Goal: Transaction & Acquisition: Purchase product/service

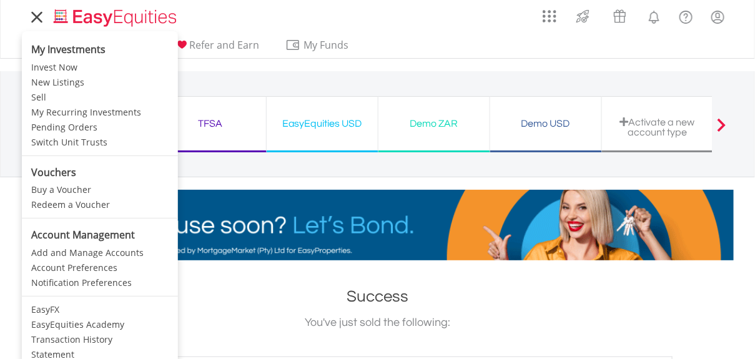
click at [41, 19] on icon at bounding box center [36, 17] width 17 height 16
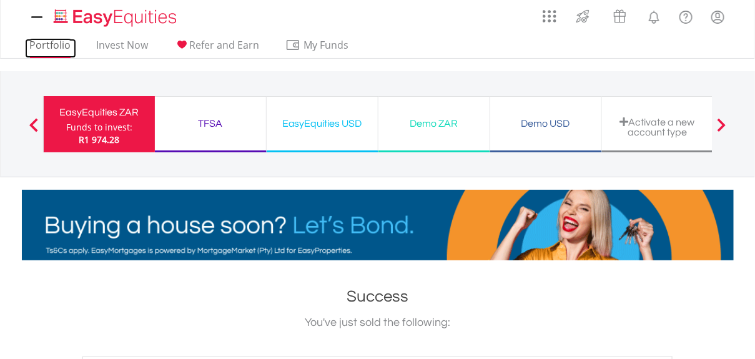
click at [39, 44] on link "Portfolio" at bounding box center [50, 48] width 51 height 19
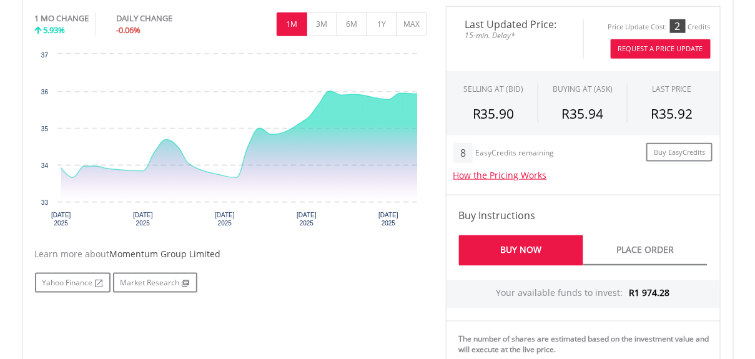
scroll to position [375, 0]
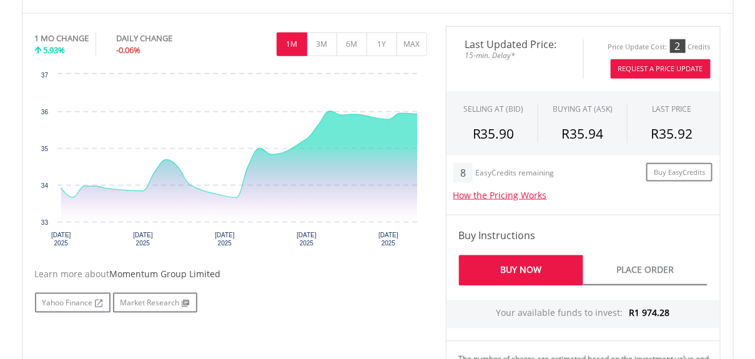
click at [657, 66] on button "Request A Price Update" at bounding box center [661, 68] width 100 height 19
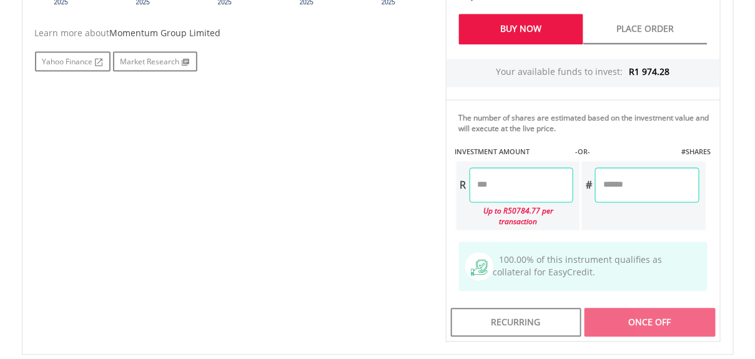
scroll to position [625, 0]
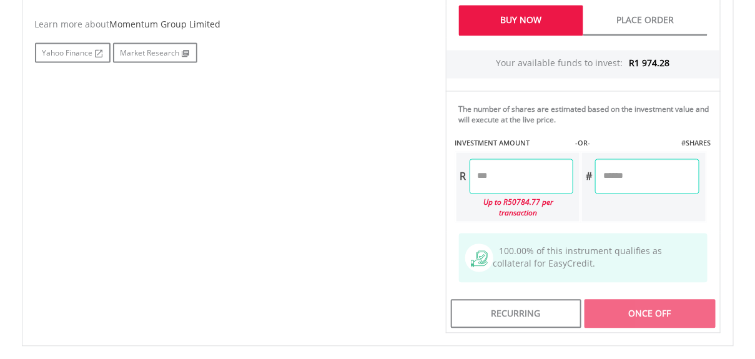
click at [514, 174] on input "number" at bounding box center [522, 176] width 104 height 35
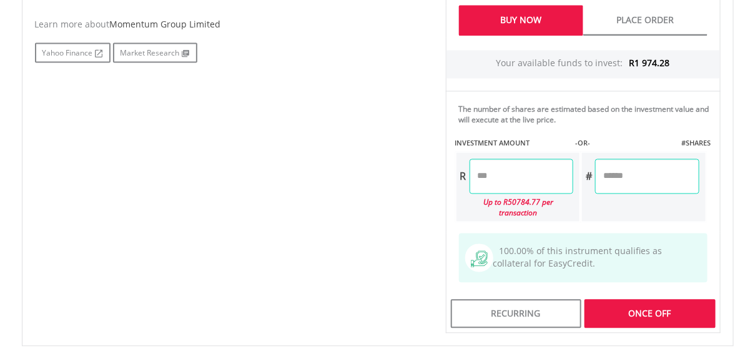
type input "*******"
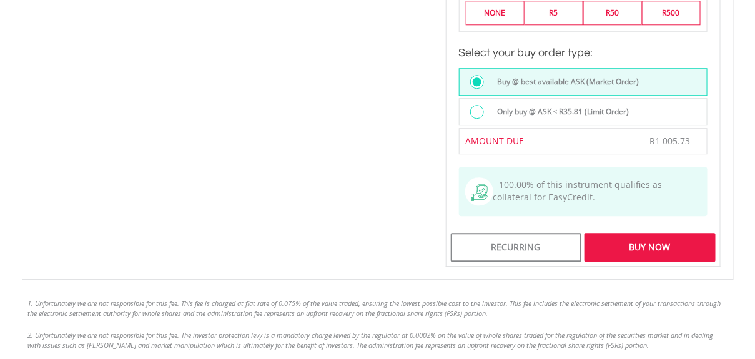
scroll to position [1041, 0]
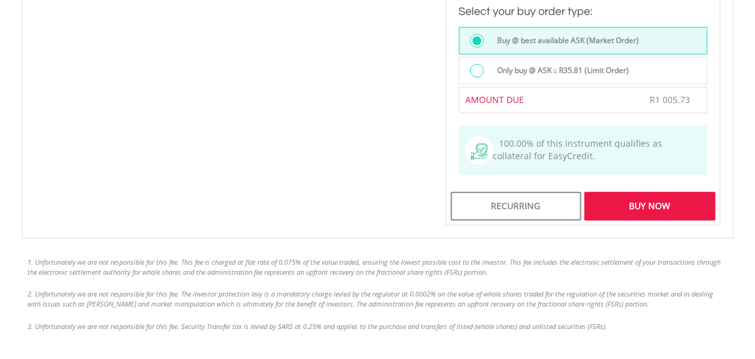
click at [647, 192] on div "Buy Now" at bounding box center [650, 206] width 131 height 29
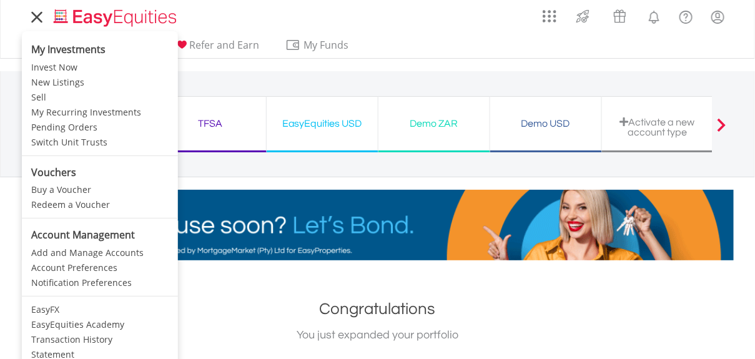
click at [38, 19] on icon at bounding box center [36, 16] width 9 height 9
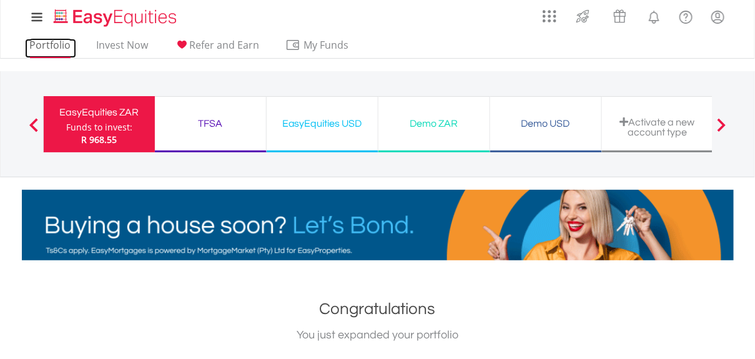
click at [43, 43] on link "Portfolio" at bounding box center [50, 48] width 51 height 19
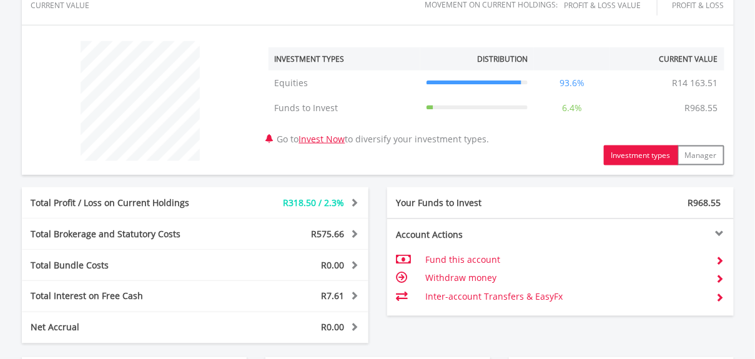
scroll to position [583, 0]
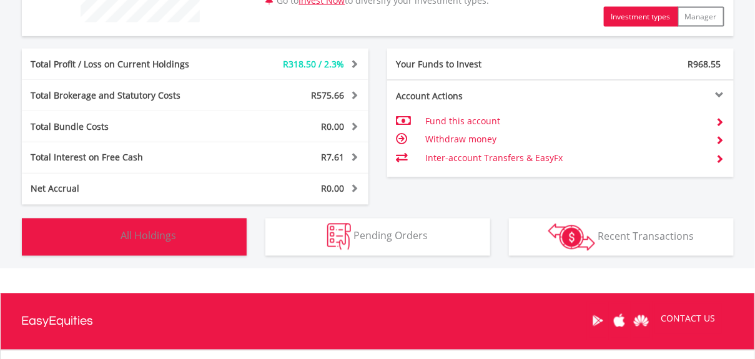
click at [146, 237] on span "All Holdings" at bounding box center [149, 236] width 56 height 14
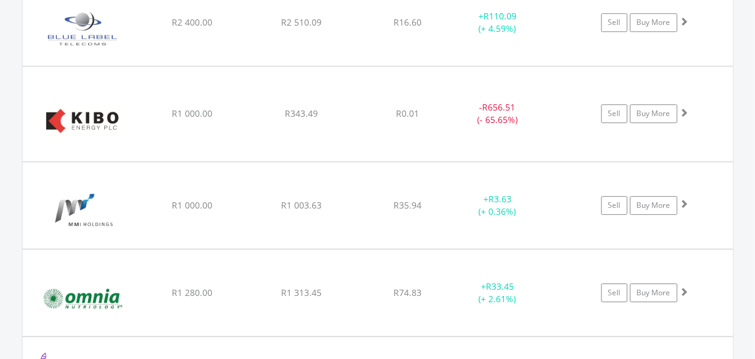
scroll to position [1041, 0]
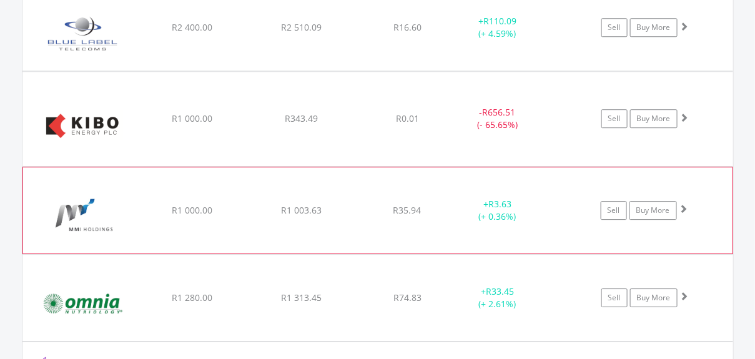
click at [64, 205] on img at bounding box center [82, 216] width 107 height 67
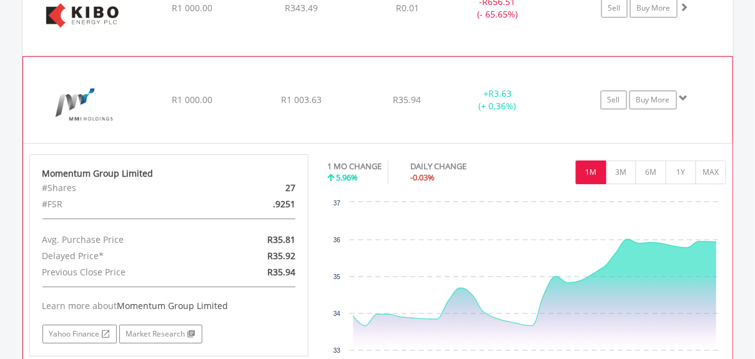
scroll to position [1166, 0]
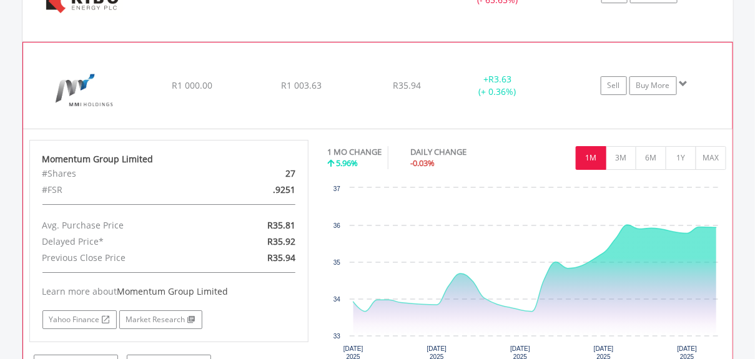
click at [89, 87] on img at bounding box center [82, 91] width 107 height 67
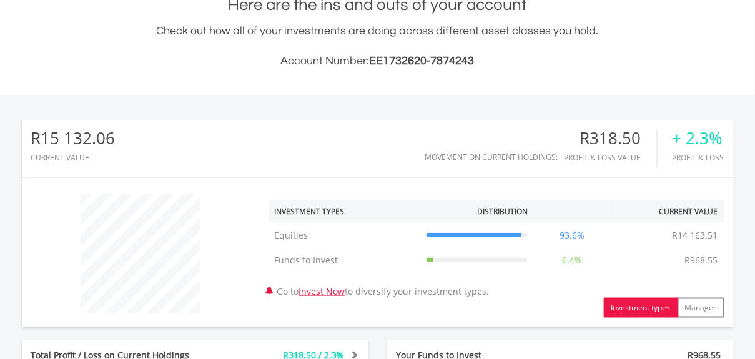
scroll to position [0, 0]
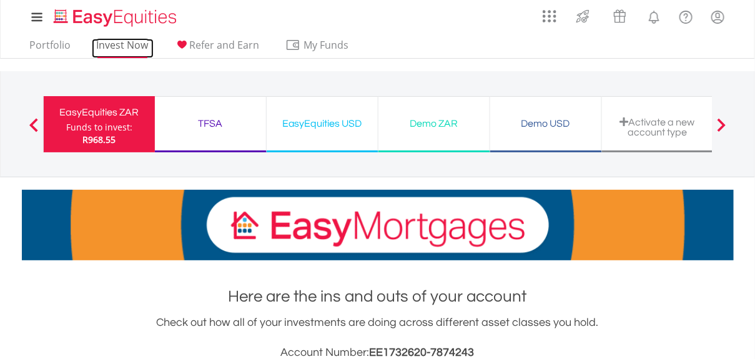
click at [131, 49] on link "Invest Now" at bounding box center [123, 48] width 62 height 19
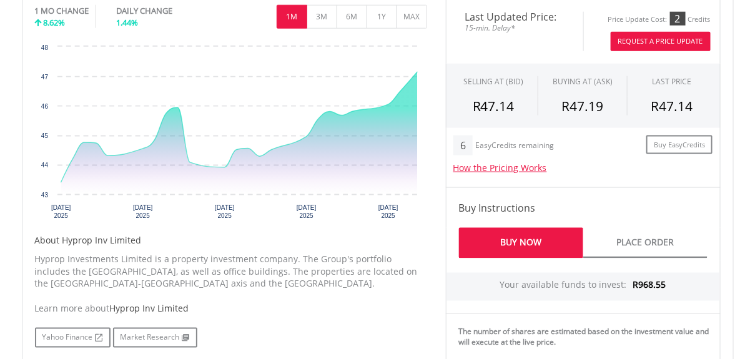
scroll to position [375, 0]
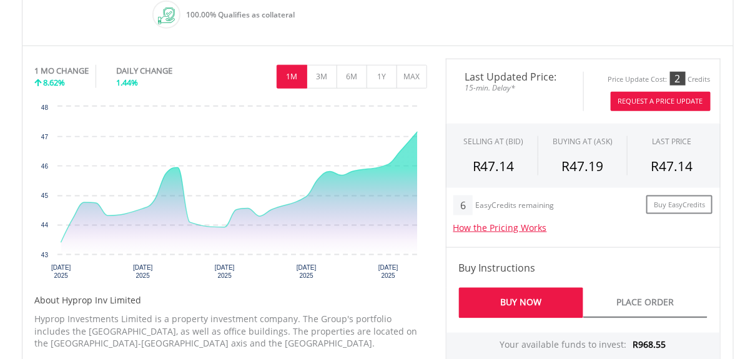
click at [663, 97] on button "Request A Price Update" at bounding box center [661, 101] width 100 height 19
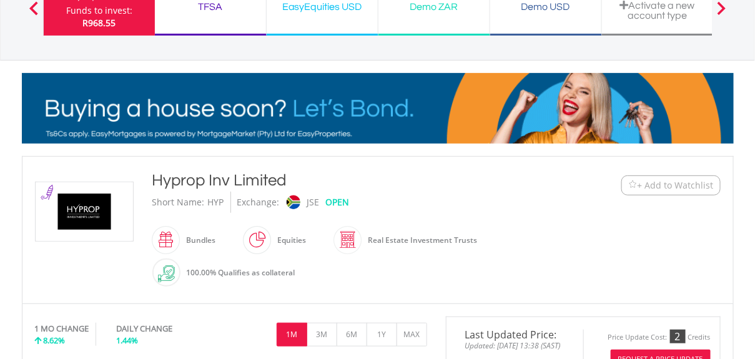
scroll to position [0, 0]
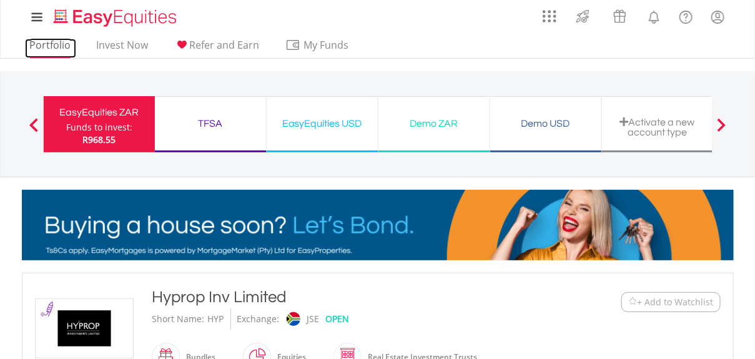
click at [42, 44] on link "Portfolio" at bounding box center [50, 48] width 51 height 19
